Goal: Task Accomplishment & Management: Manage account settings

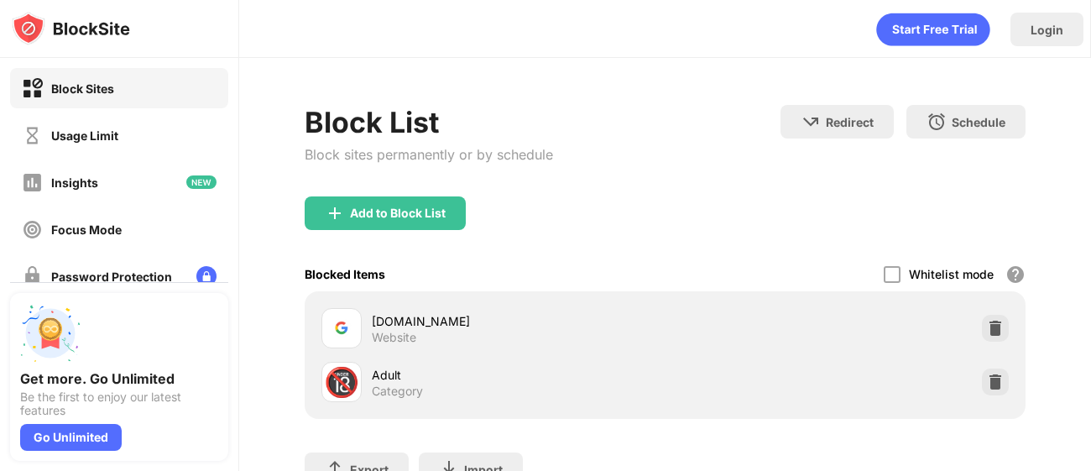
click at [555, 234] on div "Add to Block List" at bounding box center [665, 226] width 721 height 60
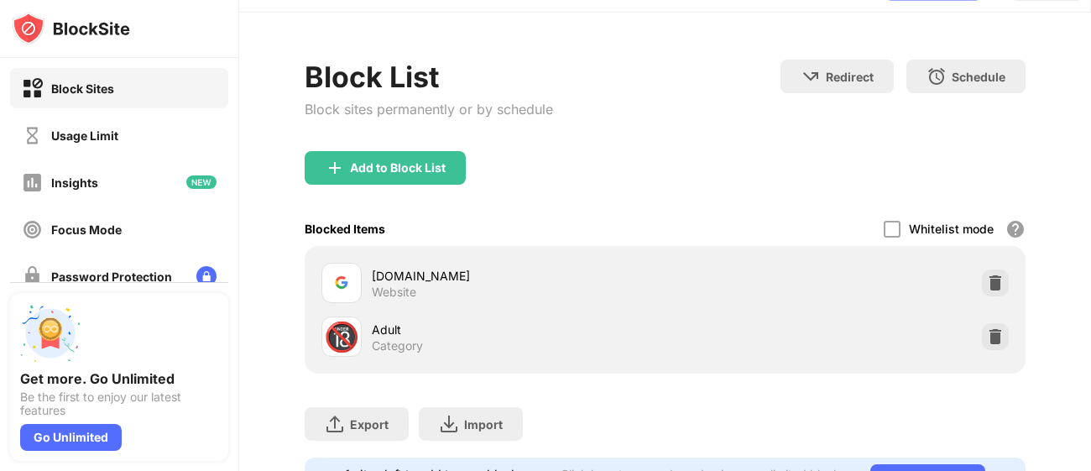
scroll to position [47, 0]
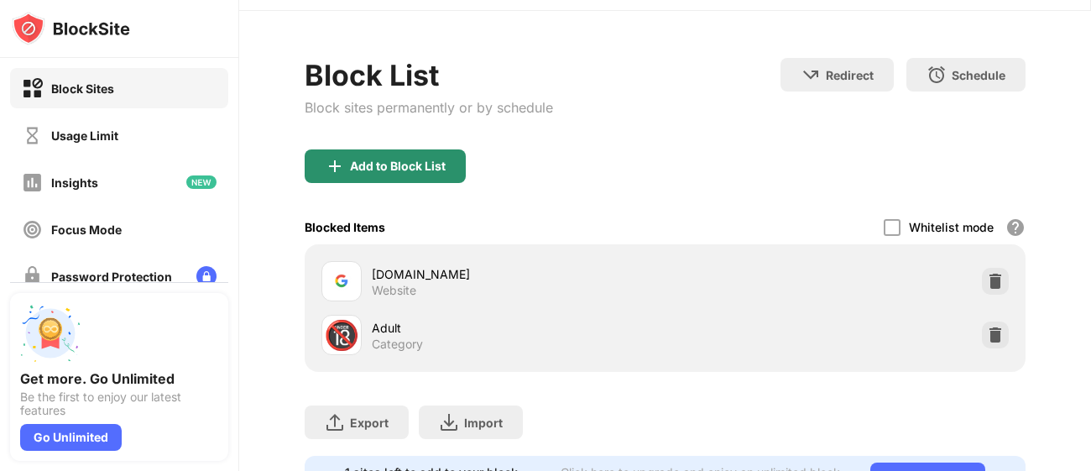
click at [451, 174] on div "Add to Block List" at bounding box center [385, 166] width 161 height 34
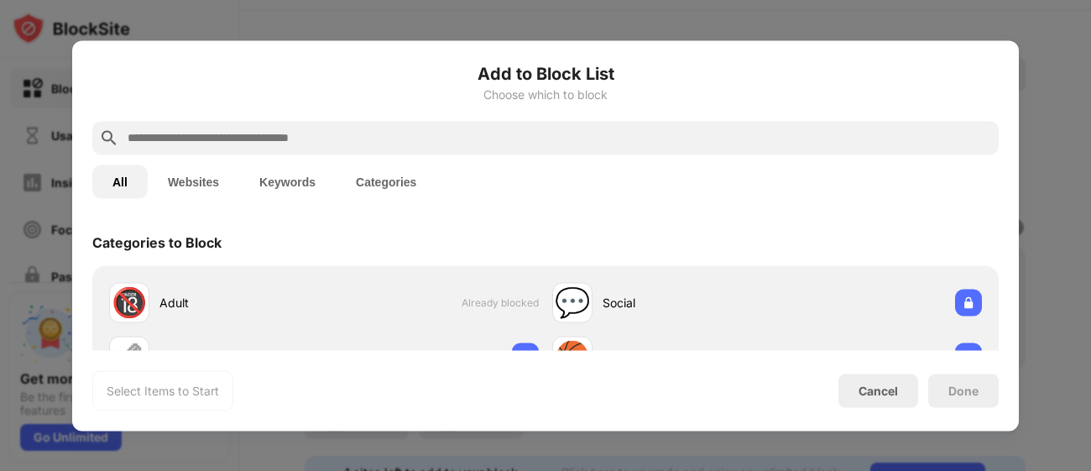
click at [456, 135] on input "text" at bounding box center [559, 138] width 866 height 20
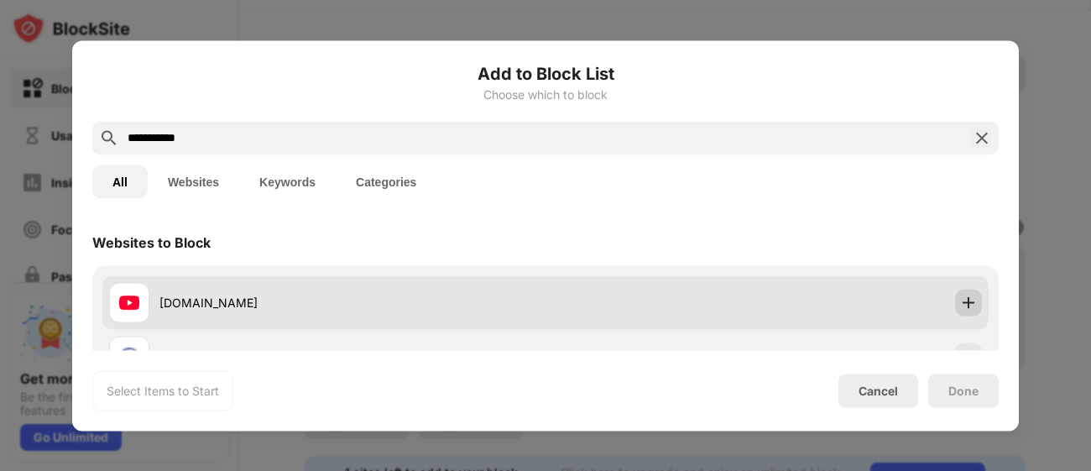
type input "**********"
click at [971, 307] on img at bounding box center [968, 302] width 17 height 17
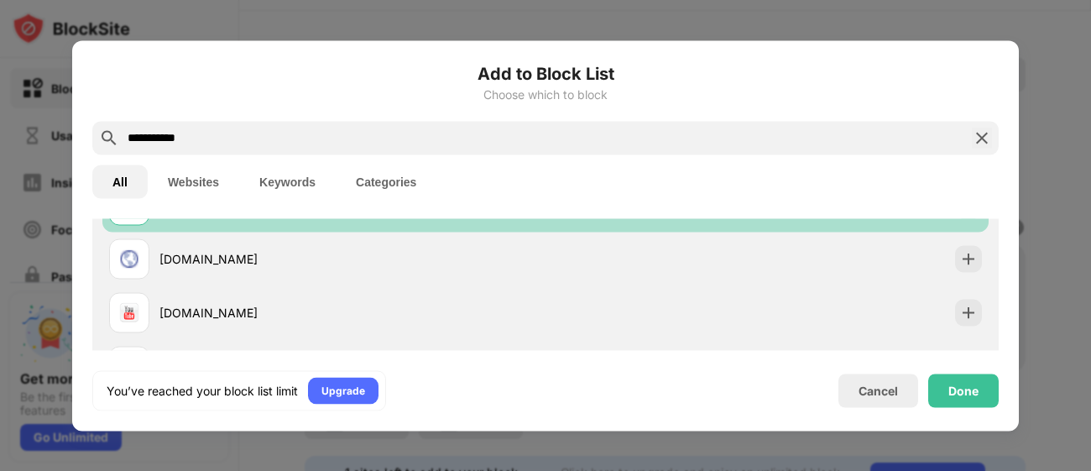
scroll to position [93, 0]
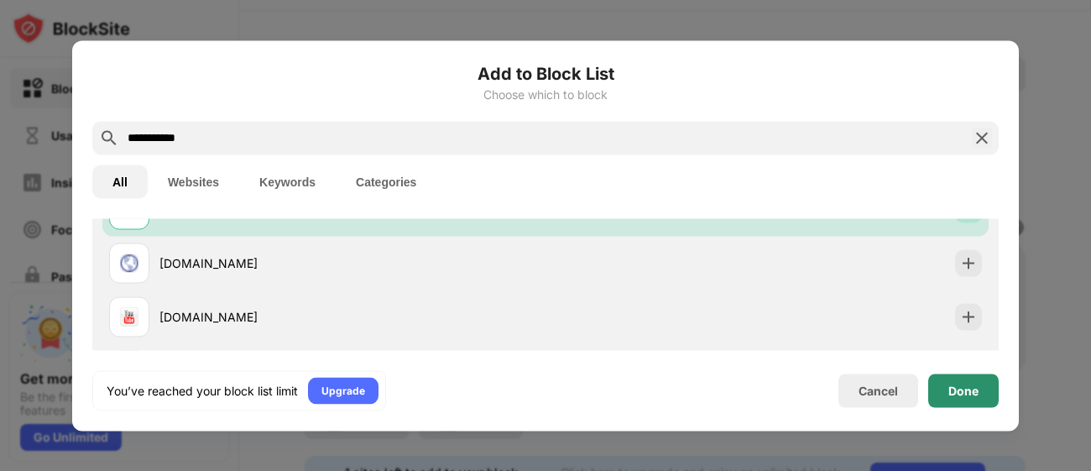
click at [949, 389] on div "Done" at bounding box center [963, 389] width 30 height 13
